Goal: Complete application form

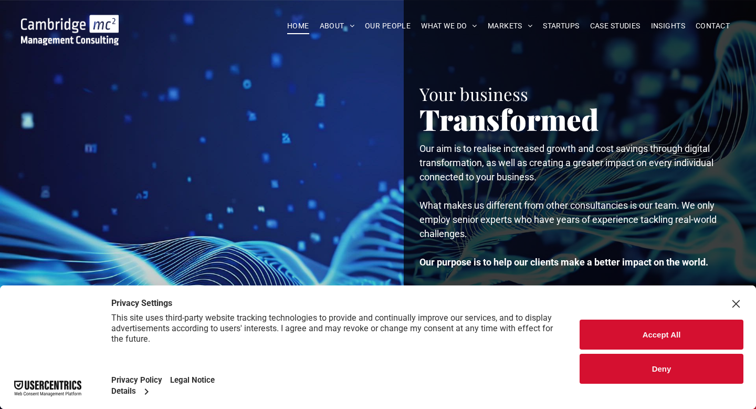
click at [649, 324] on button "Accept All" at bounding box center [662, 334] width 164 height 30
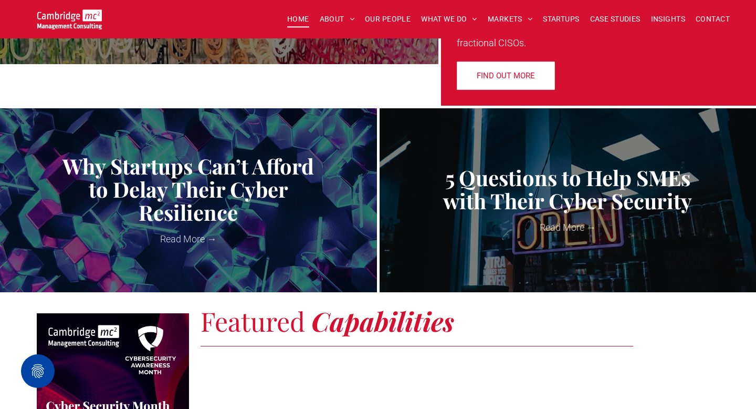
scroll to position [494, 0]
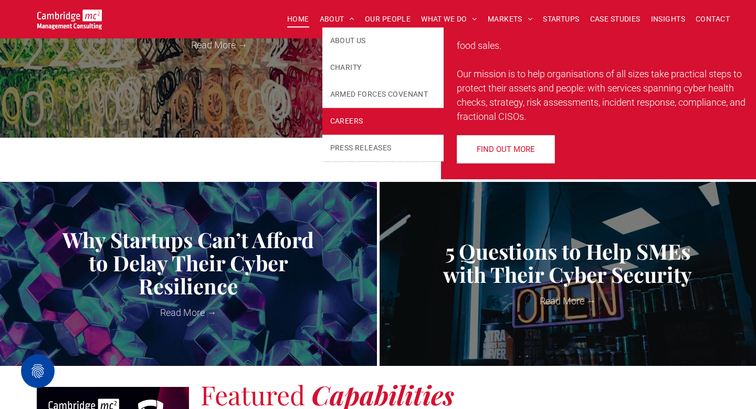
click at [353, 120] on span "CAREERS" at bounding box center [346, 121] width 33 height 11
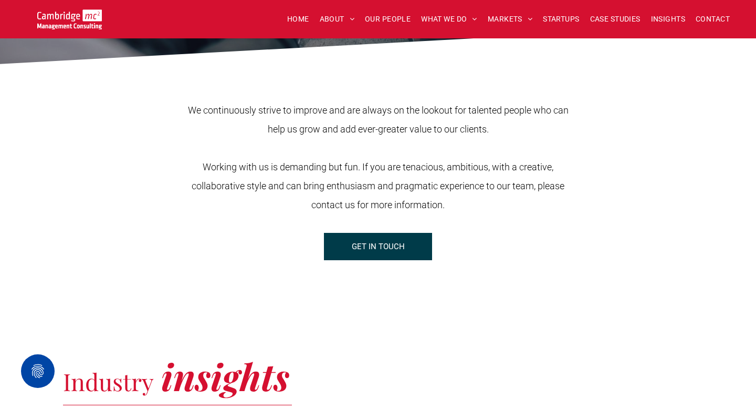
scroll to position [358, 0]
click at [368, 247] on span "GET IN TOUCH" at bounding box center [378, 247] width 53 height 26
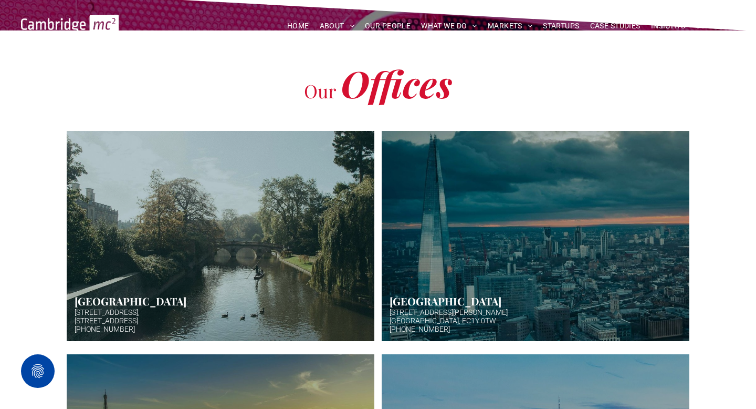
scroll to position [341, 0]
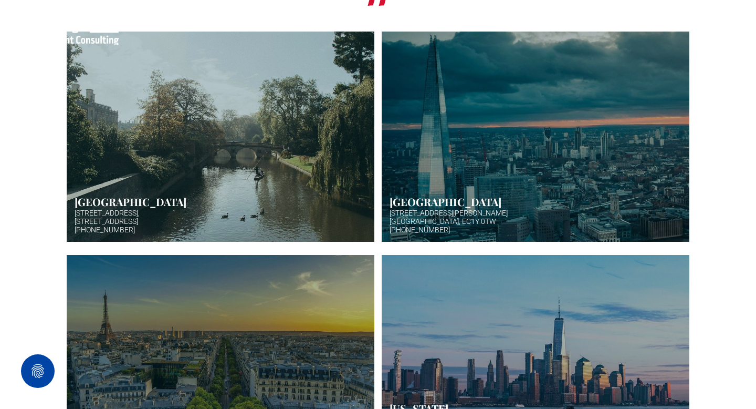
click at [439, 204] on link at bounding box center [536, 137] width 308 height 210
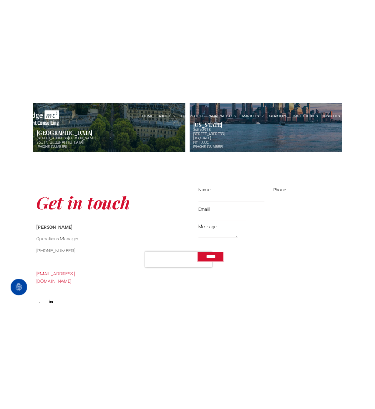
scroll to position [707, 0]
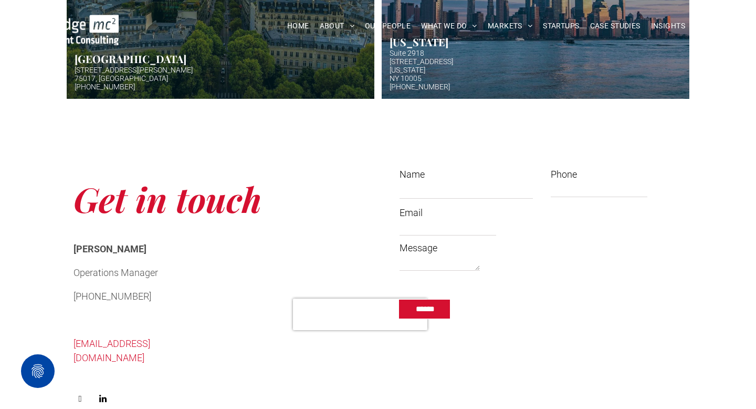
click at [400, 193] on input "Name" at bounding box center [466, 191] width 133 height 16
type input "**********"
click at [400, 270] on textarea "Message" at bounding box center [440, 263] width 80 height 16
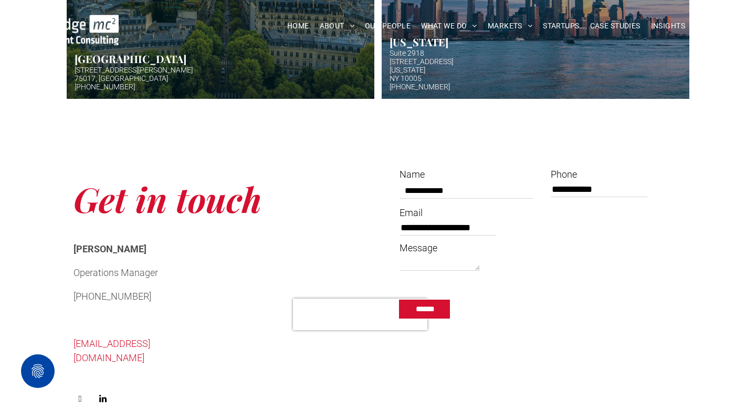
click at [400, 270] on textarea "Message" at bounding box center [440, 263] width 80 height 16
click at [125, 338] on link "[EMAIL_ADDRESS][DOMAIN_NAME]" at bounding box center [112, 350] width 77 height 25
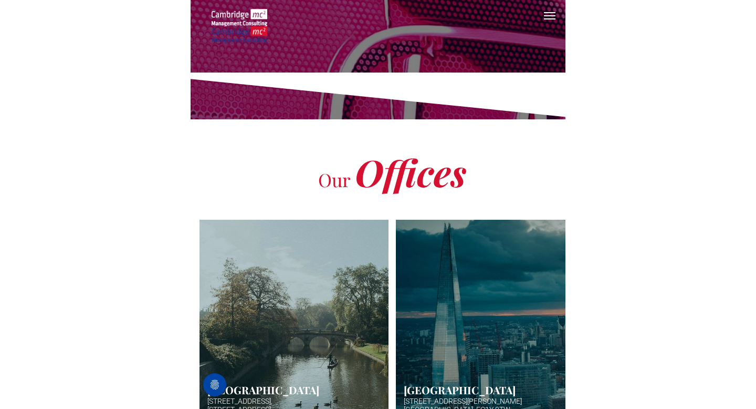
scroll to position [0, 0]
